Goal: Check status: Check status

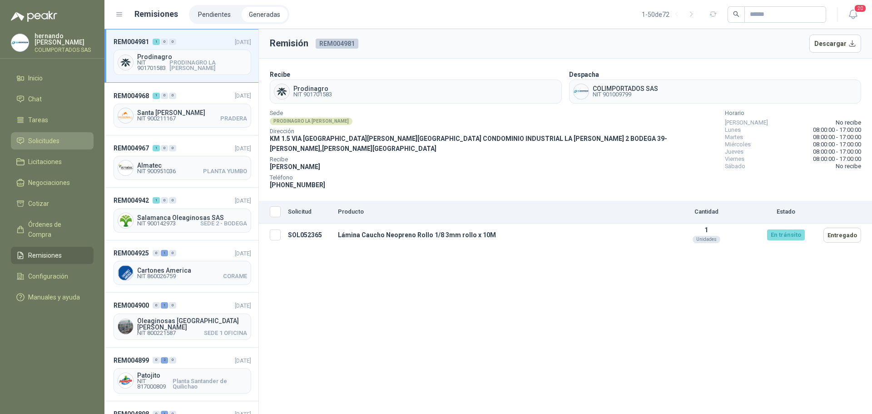
click at [56, 137] on span "Solicitudes" at bounding box center [43, 141] width 31 height 10
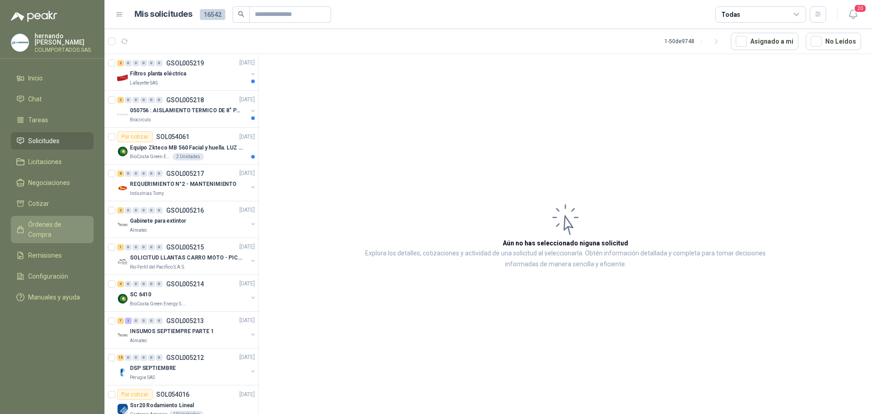
click at [54, 228] on span "Órdenes de Compra" at bounding box center [56, 229] width 57 height 20
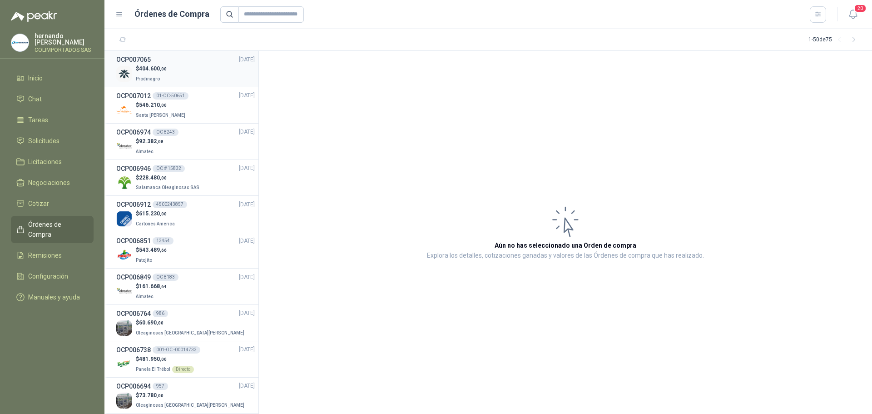
click at [191, 75] on div "$ 404.600 ,00 Prodinagro" at bounding box center [185, 73] width 139 height 19
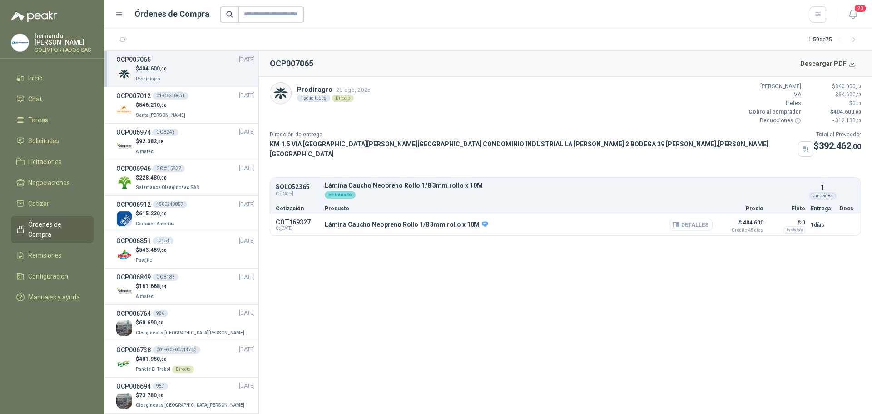
click at [690, 221] on button "Detalles" at bounding box center [691, 224] width 43 height 12
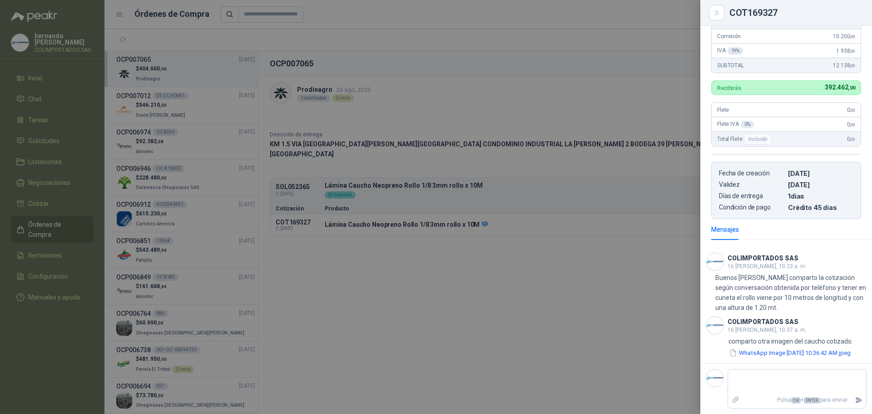
scroll to position [252, 0]
